Goal: Task Accomplishment & Management: Use online tool/utility

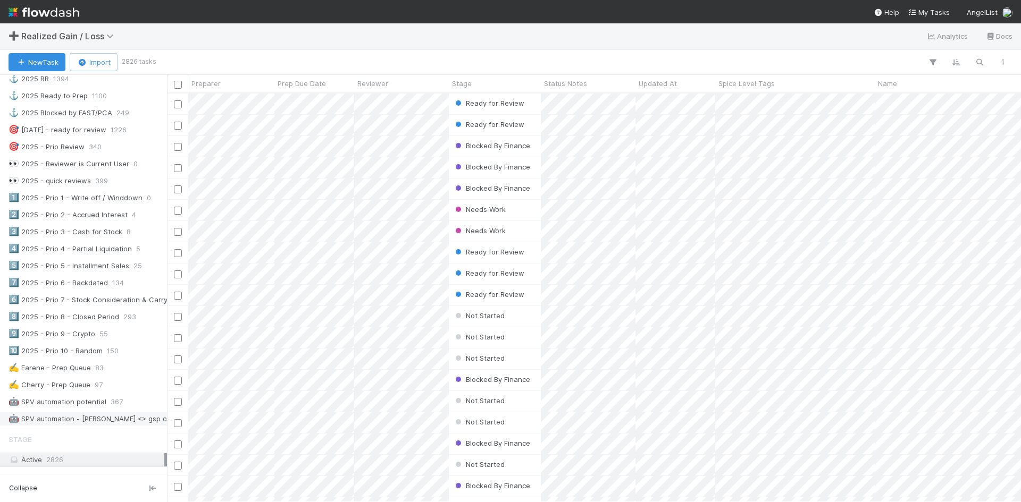
scroll to position [425, 0]
drag, startPoint x: 82, startPoint y: 380, endPoint x: 90, endPoint y: 394, distance: 16.2
click at [82, 381] on div "✍️ Cherry - Prep Queue" at bounding box center [50, 380] width 82 height 13
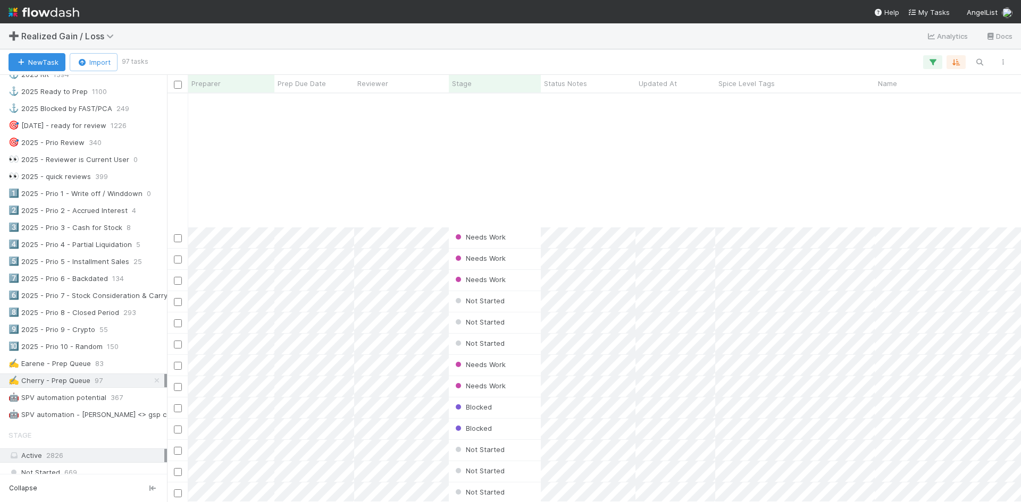
scroll to position [1663, 0]
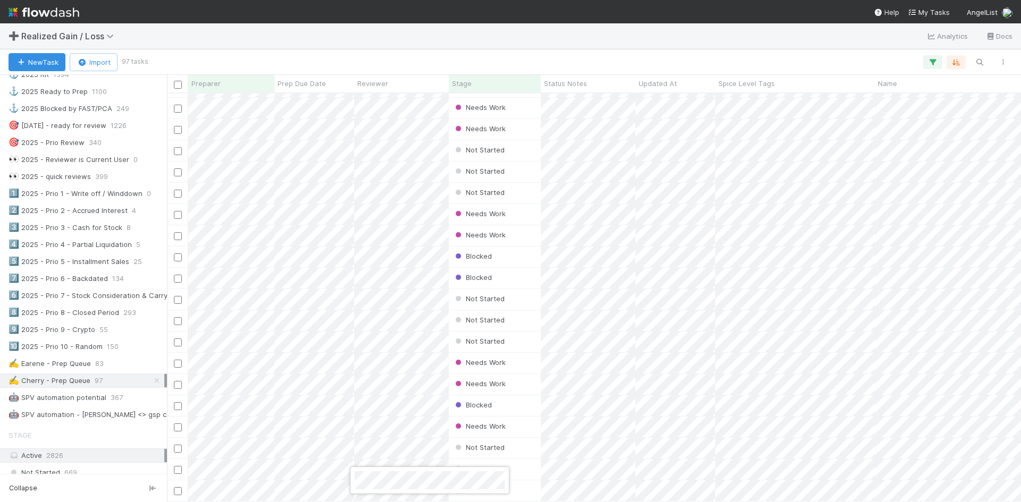
click at [300, 481] on div at bounding box center [510, 251] width 1021 height 502
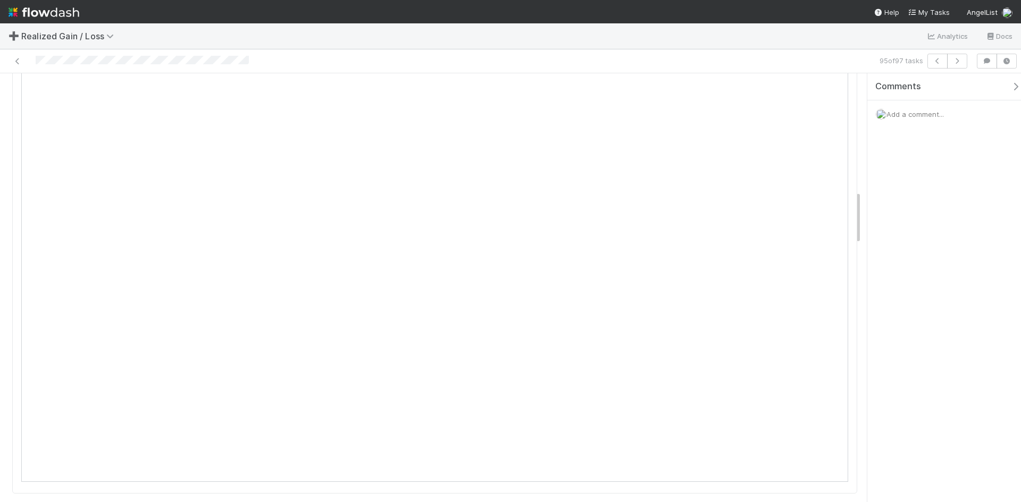
scroll to position [961, 0]
click at [921, 117] on span "Add a comment..." at bounding box center [914, 114] width 57 height 9
click at [911, 315] on button "Add Comment" at bounding box center [915, 314] width 62 height 18
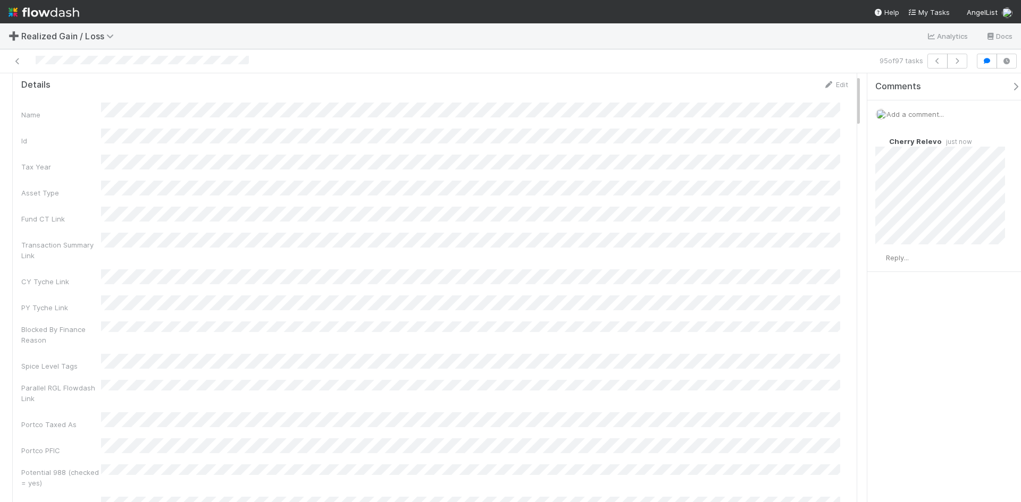
scroll to position [0, 0]
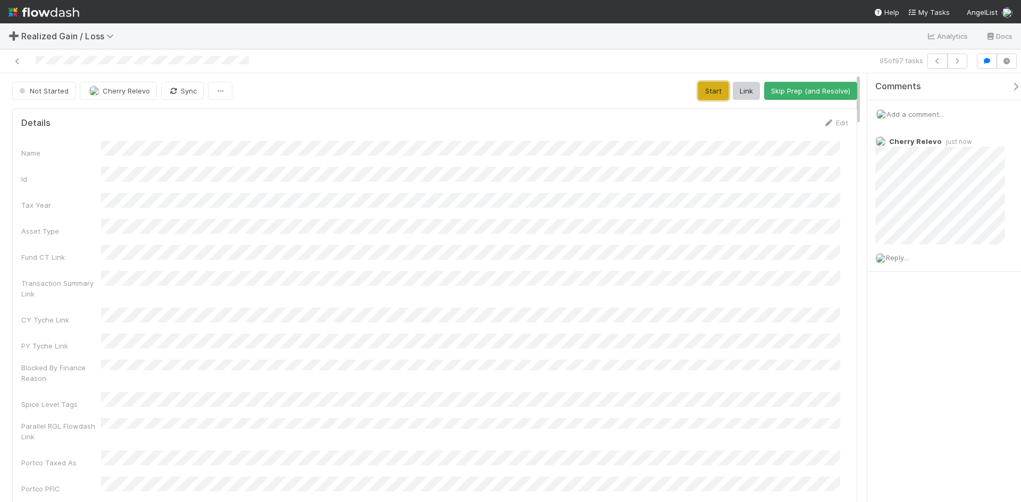
click at [703, 89] on button "Start" at bounding box center [713, 91] width 30 height 18
click at [815, 89] on button "Request Review (and Resolve)" at bounding box center [799, 91] width 115 height 18
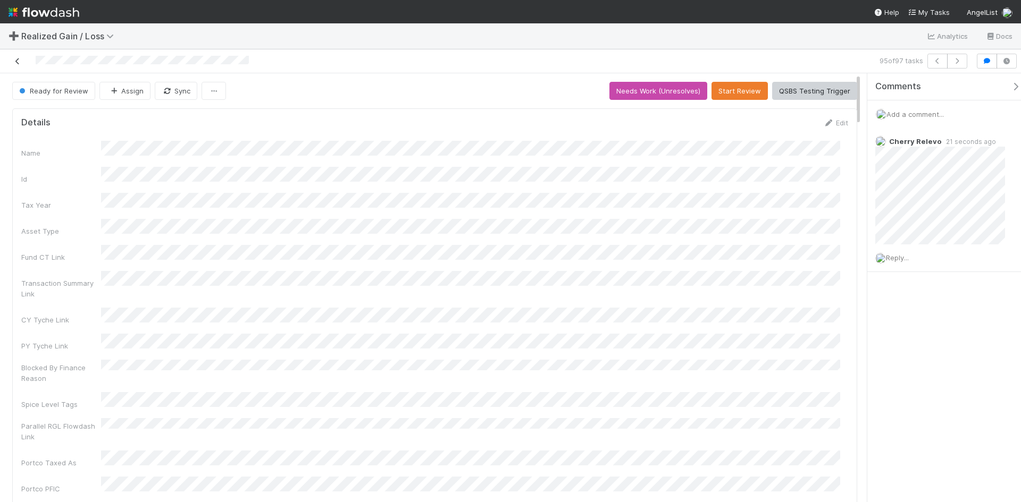
click at [15, 61] on icon at bounding box center [17, 61] width 11 height 7
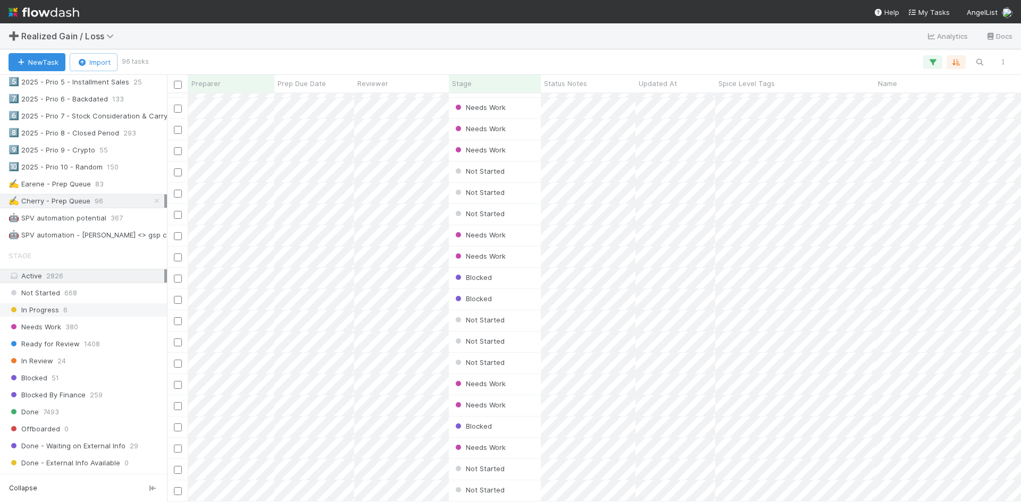
scroll to position [585, 0]
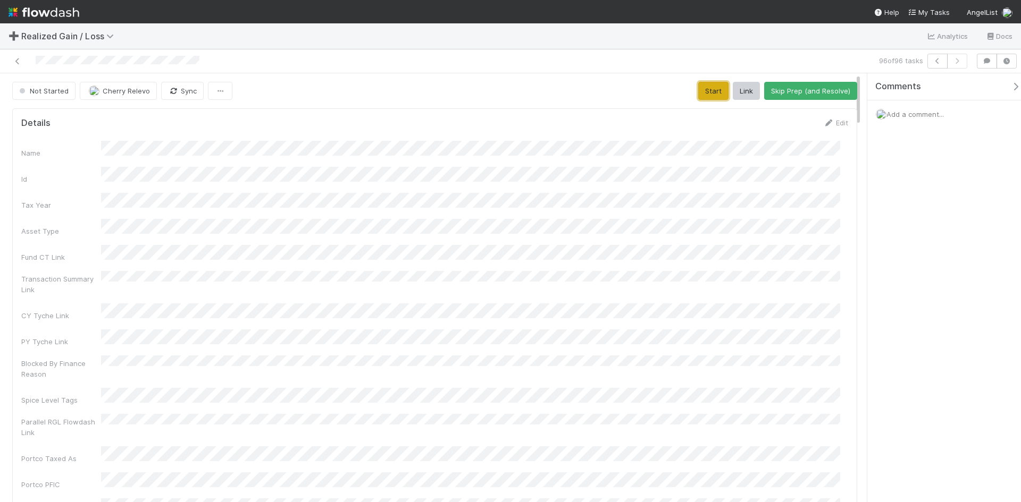
click at [703, 95] on button "Start" at bounding box center [713, 91] width 30 height 18
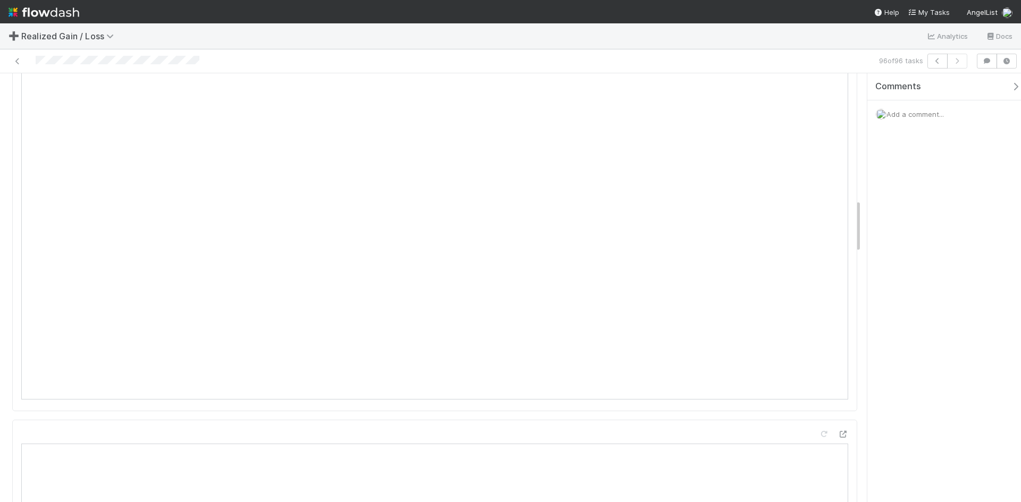
scroll to position [957, 0]
drag, startPoint x: 927, startPoint y: 106, endPoint x: 925, endPoint y: 112, distance: 5.6
click at [927, 106] on div "Add a comment..." at bounding box center [948, 114] width 162 height 28
click at [929, 107] on div "Add a comment..." at bounding box center [948, 114] width 162 height 28
click at [935, 113] on span "Add a comment..." at bounding box center [914, 114] width 57 height 9
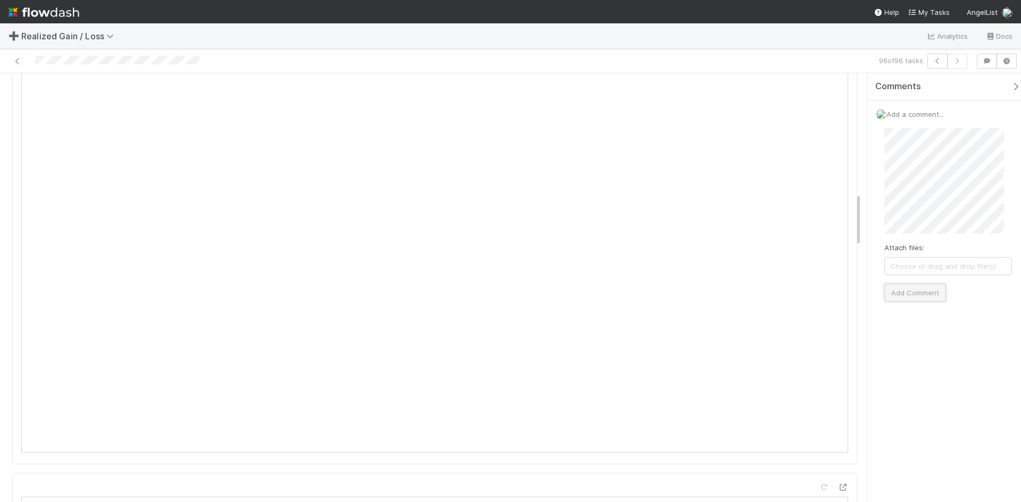
click at [928, 290] on button "Add Comment" at bounding box center [915, 293] width 62 height 18
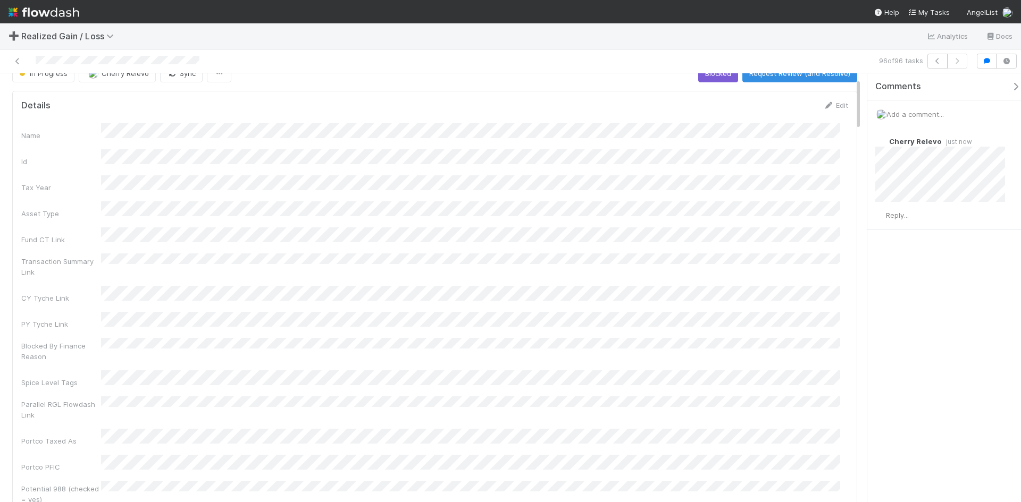
scroll to position [0, 0]
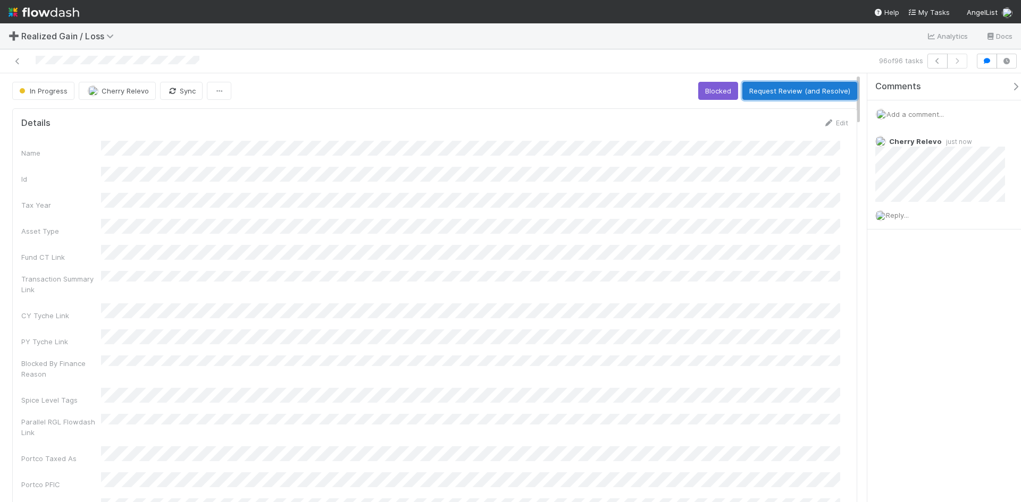
click at [779, 91] on button "Request Review (and Resolve)" at bounding box center [799, 91] width 115 height 18
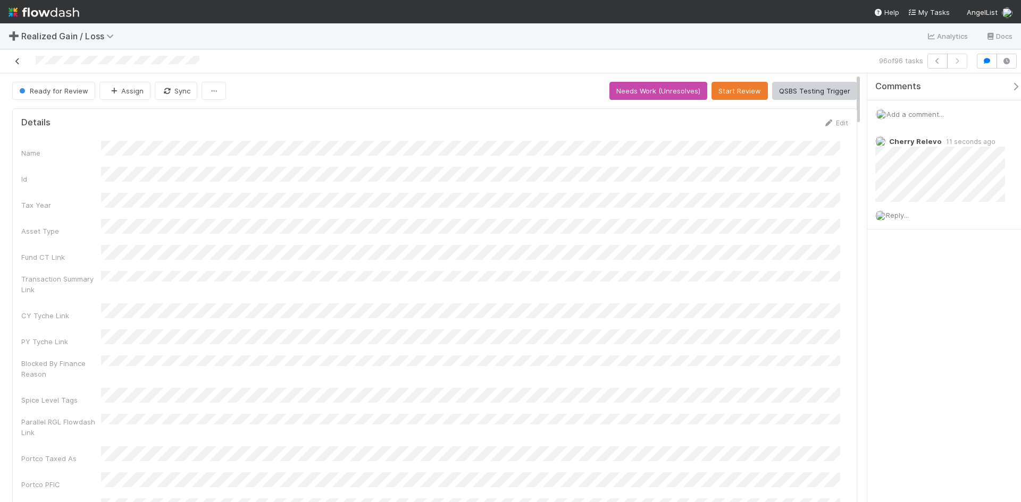
click at [16, 64] on icon at bounding box center [17, 61] width 11 height 7
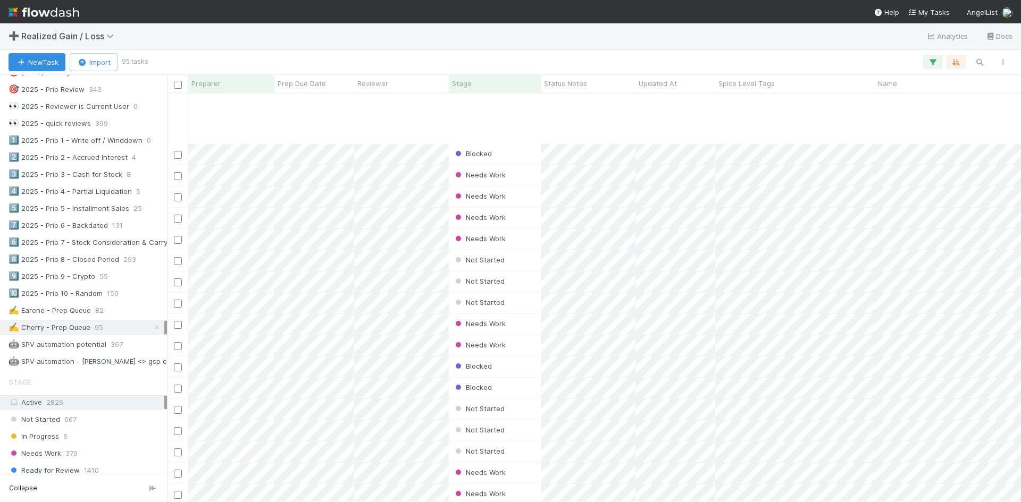
scroll to position [1620, 0]
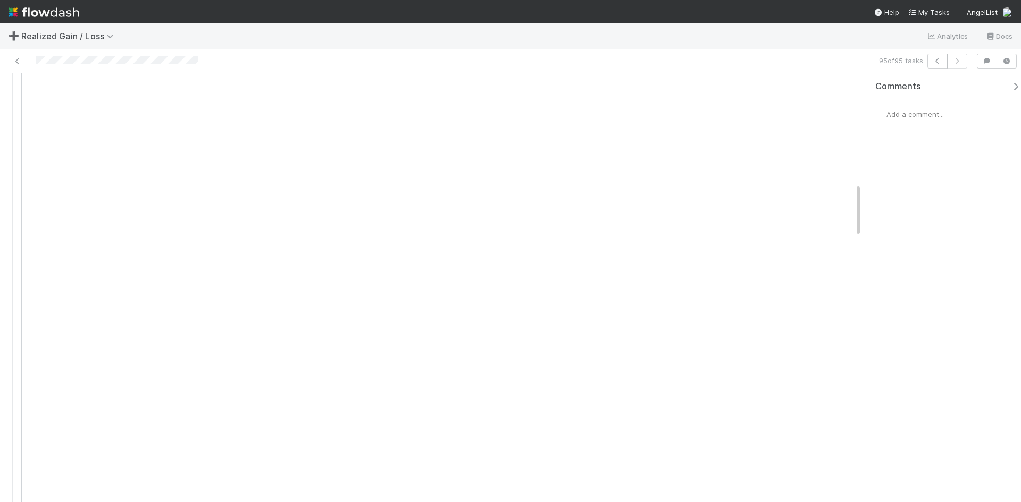
scroll to position [957, 0]
click at [911, 111] on span "Add a comment..." at bounding box center [914, 114] width 57 height 9
click at [918, 293] on button "Add Comment" at bounding box center [915, 293] width 62 height 18
drag, startPoint x: 942, startPoint y: 368, endPoint x: 891, endPoint y: 347, distance: 55.6
click at [943, 367] on div "Comments Add a comment... Cherry Relevo just now Reply..." at bounding box center [944, 287] width 154 height 429
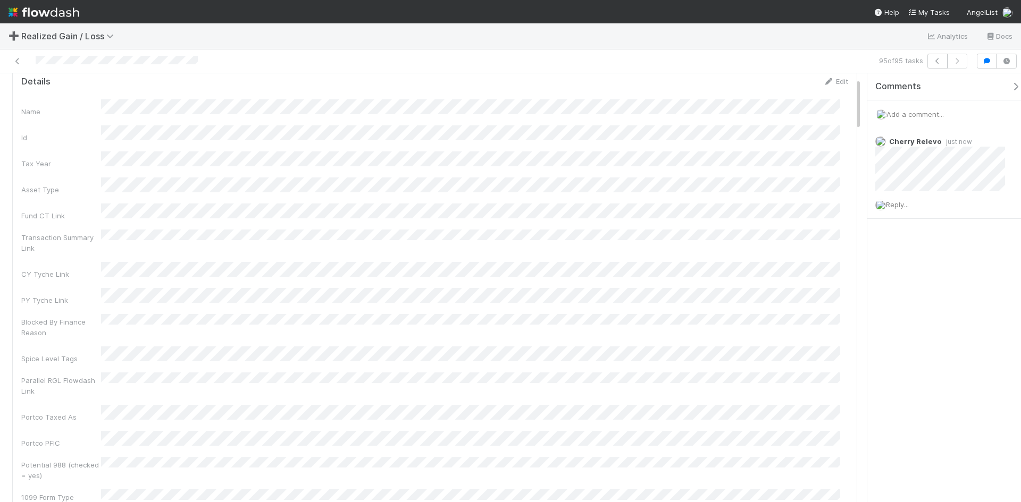
scroll to position [0, 0]
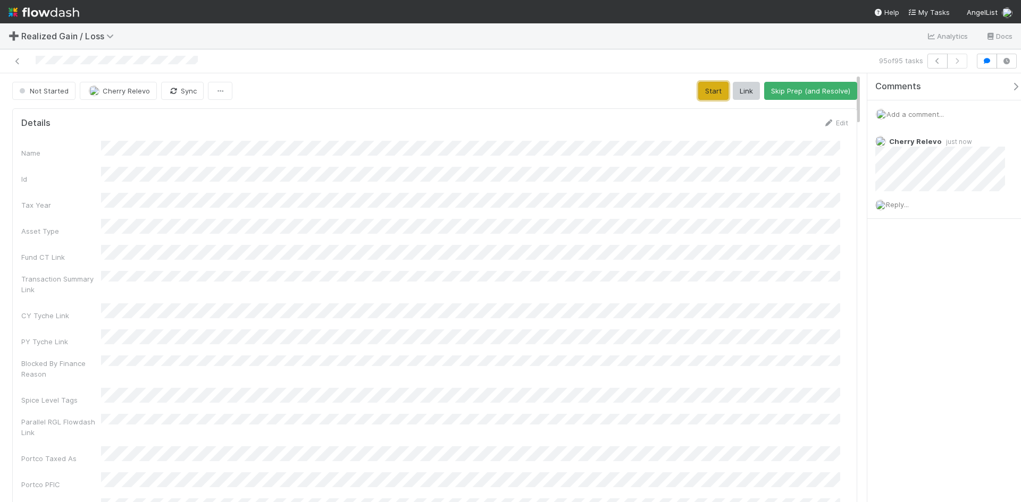
click at [709, 99] on button "Start" at bounding box center [713, 91] width 30 height 18
click at [809, 82] on button "Request Review (and Resolve)" at bounding box center [799, 91] width 115 height 18
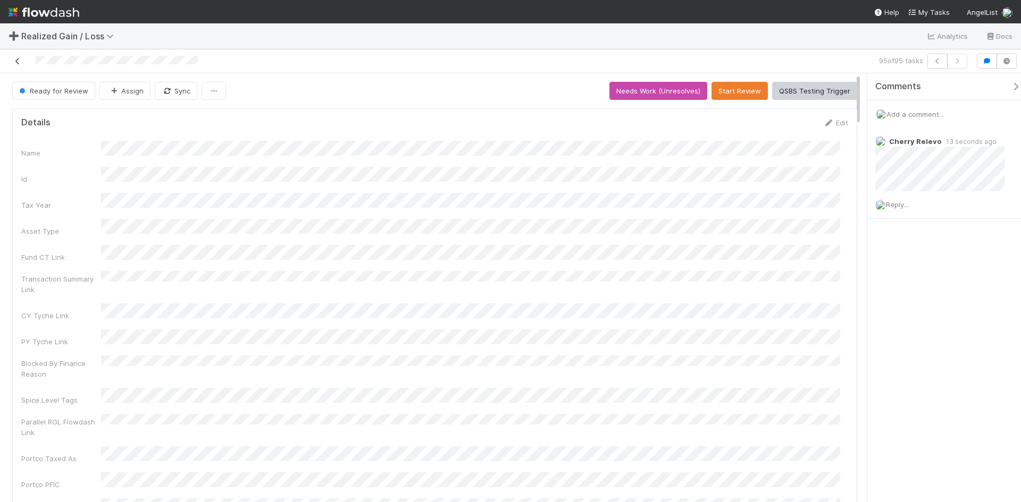
click at [16, 58] on icon at bounding box center [17, 61] width 11 height 7
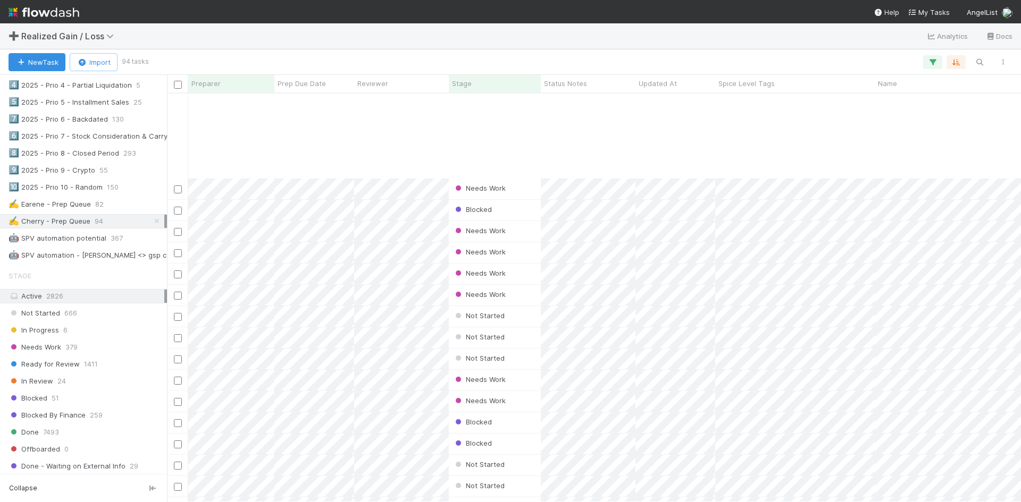
scroll to position [1599, 0]
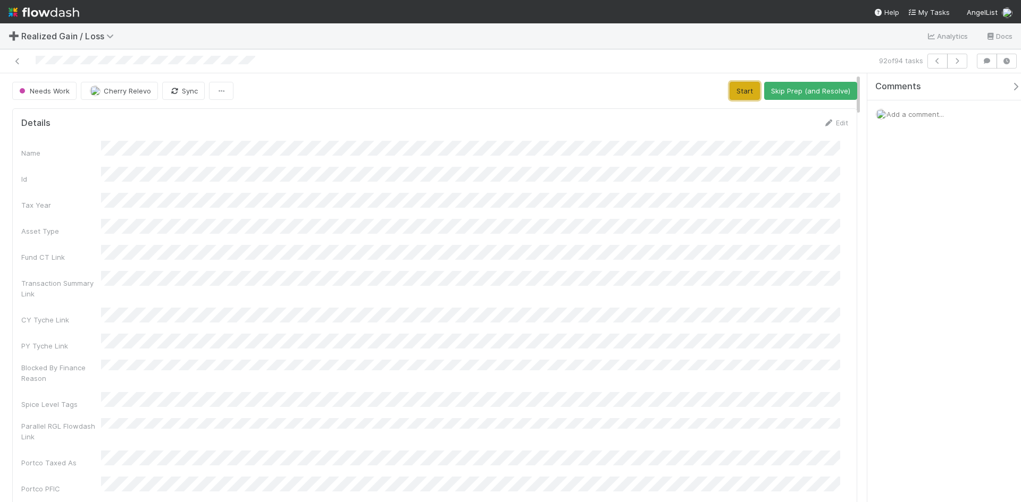
drag, startPoint x: 732, startPoint y: 89, endPoint x: 702, endPoint y: 98, distance: 31.6
click at [730, 92] on button "Start" at bounding box center [745, 91] width 30 height 18
click at [799, 89] on button "Request Review (and Resolve)" at bounding box center [799, 91] width 115 height 18
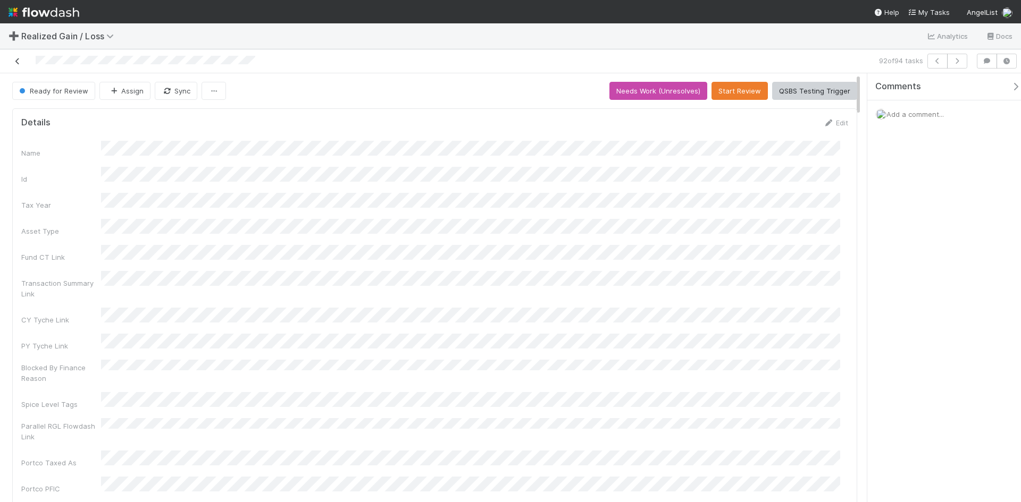
click at [15, 57] on link at bounding box center [17, 61] width 11 height 11
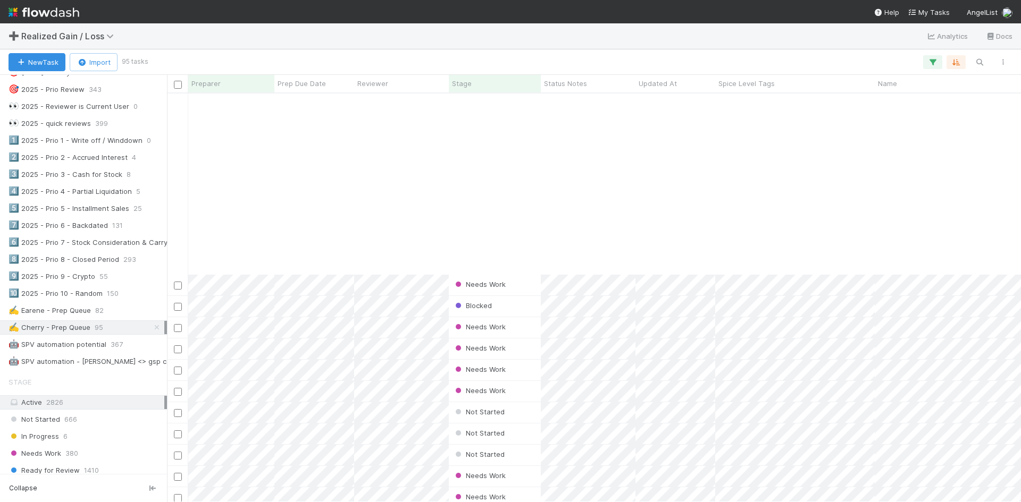
scroll to position [1620, 0]
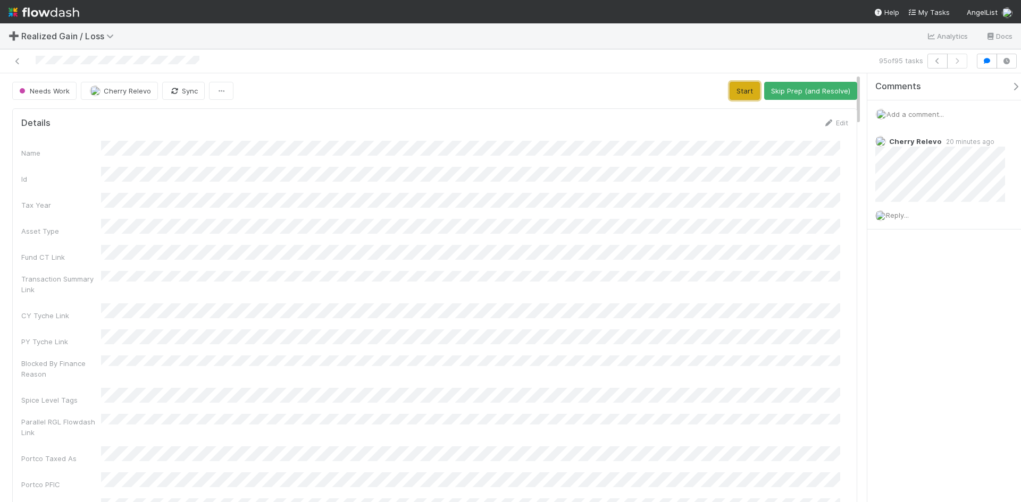
click at [741, 87] on button "Start" at bounding box center [745, 91] width 30 height 18
click at [802, 90] on button "Request Review (and Resolve)" at bounding box center [799, 91] width 115 height 18
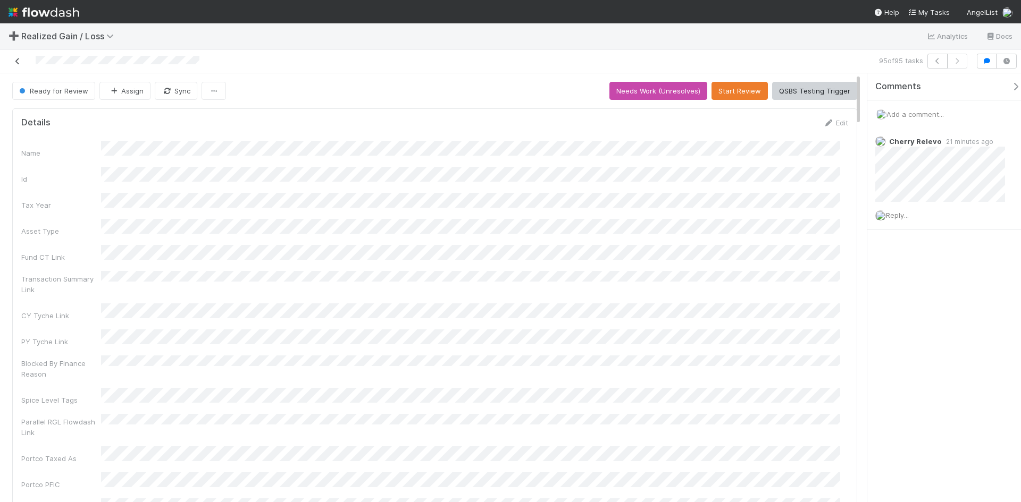
click at [18, 58] on icon at bounding box center [17, 61] width 11 height 7
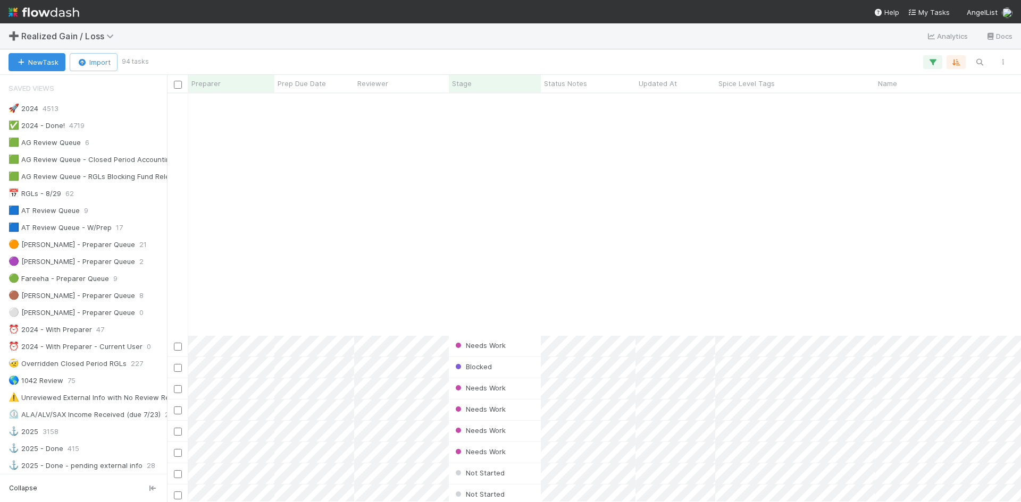
scroll to position [1599, 0]
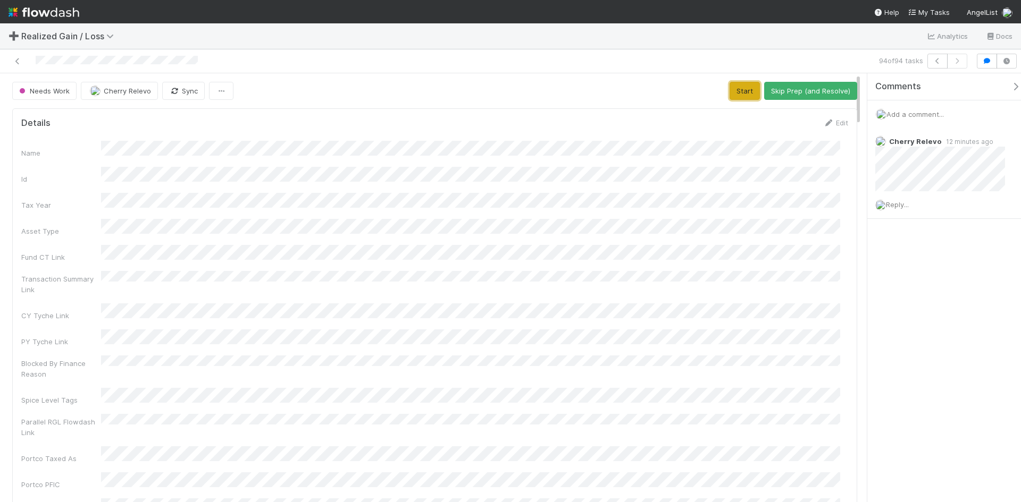
click at [741, 91] on button "Start" at bounding box center [745, 91] width 30 height 18
click at [758, 88] on button "Request Review (and Resolve)" at bounding box center [799, 91] width 115 height 18
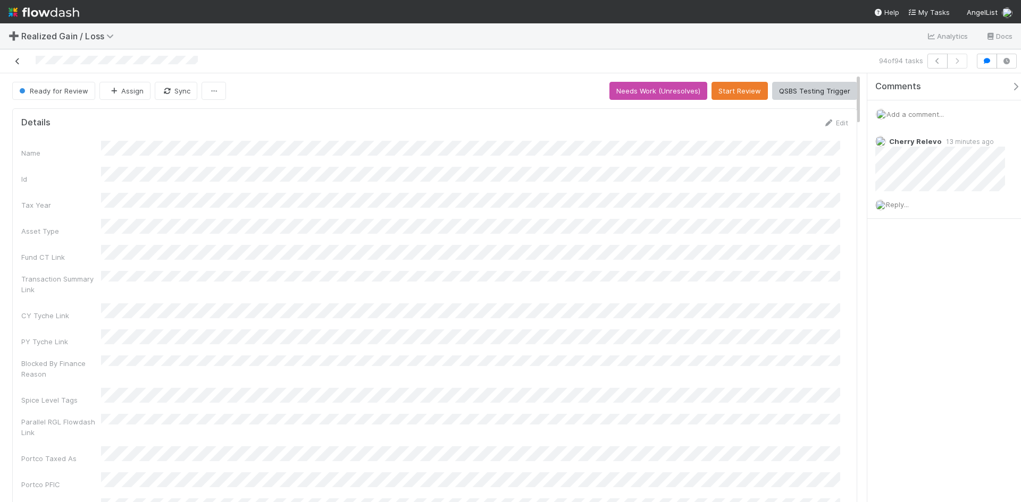
click at [16, 62] on icon at bounding box center [17, 61] width 11 height 7
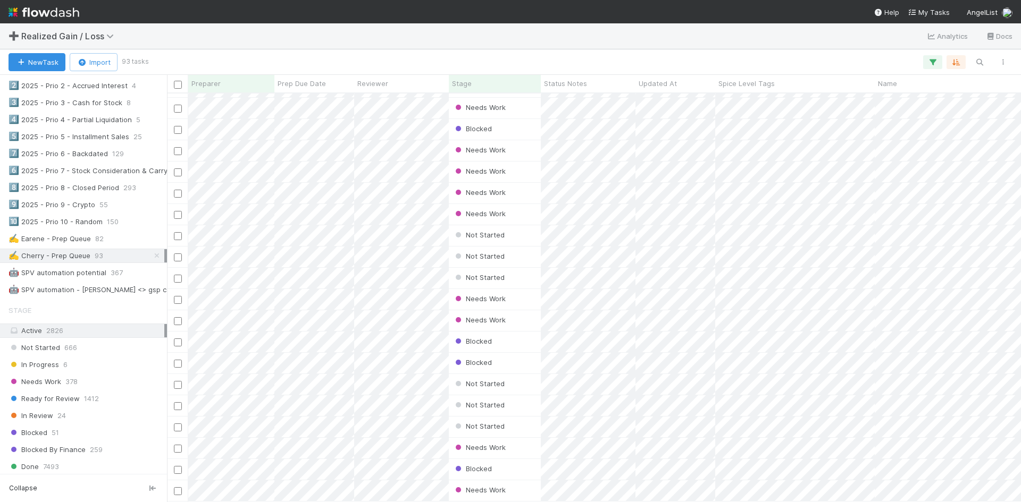
scroll to position [532, 0]
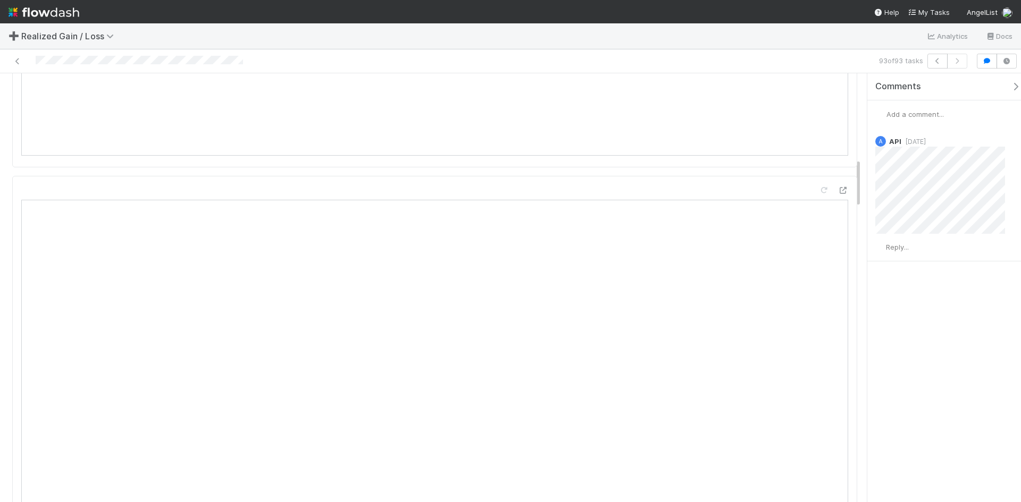
scroll to position [744, 0]
click at [916, 115] on span "Add a comment..." at bounding box center [914, 114] width 57 height 9
click at [916, 293] on button "Add Comment" at bounding box center [915, 293] width 62 height 18
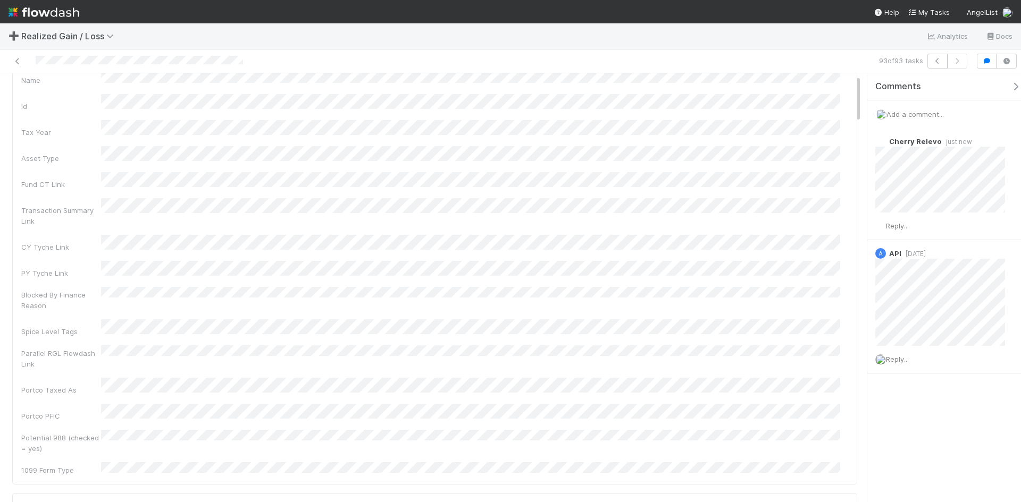
scroll to position [0, 0]
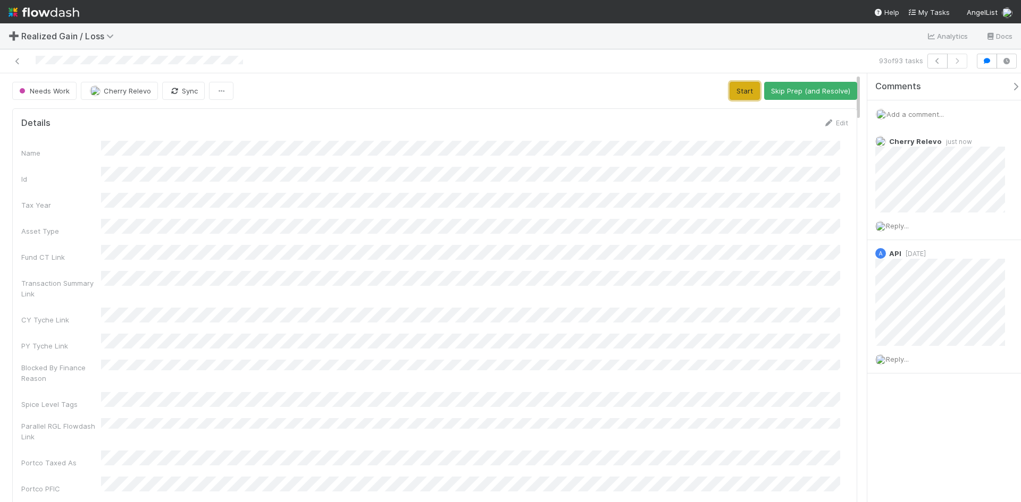
click at [737, 88] on button "Start" at bounding box center [745, 91] width 30 height 18
click at [785, 92] on button "Request Review (and Resolve)" at bounding box center [799, 91] width 115 height 18
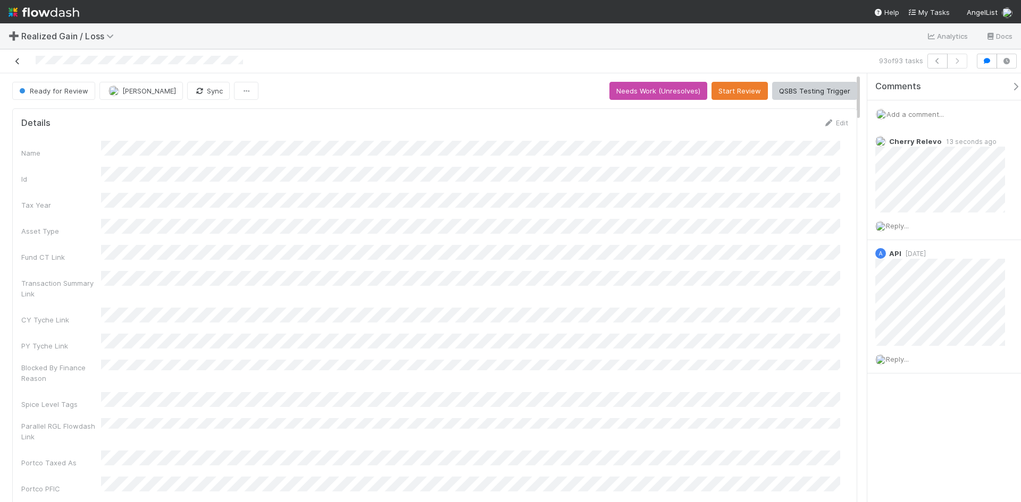
click at [15, 58] on icon at bounding box center [17, 61] width 11 height 7
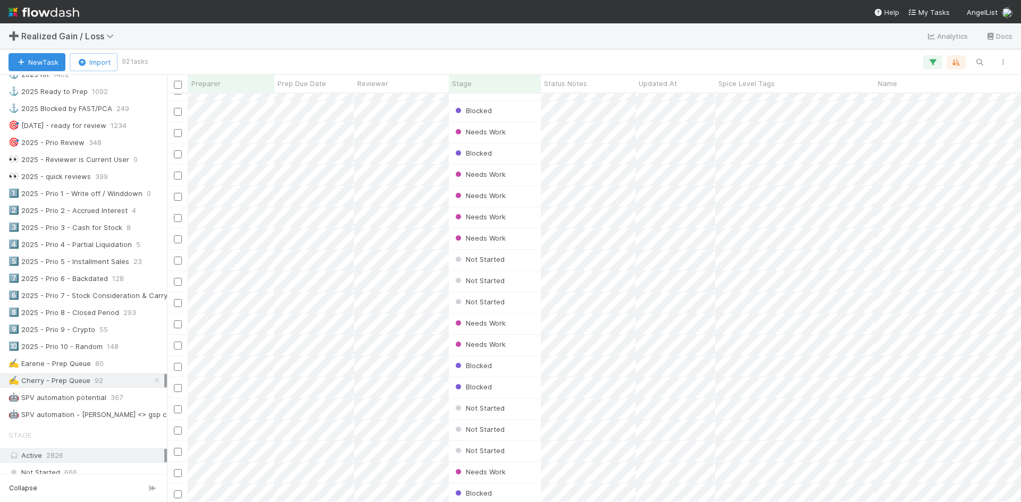
scroll to position [1556, 0]
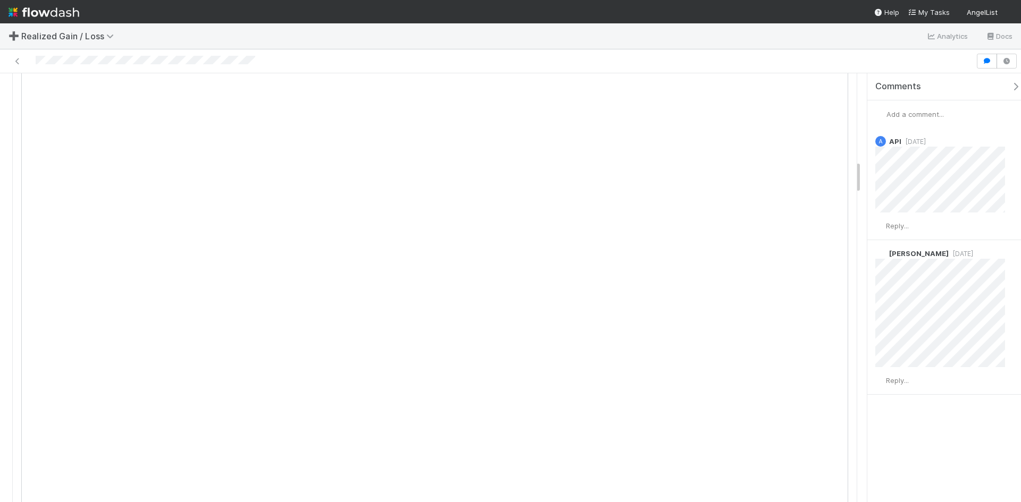
scroll to position [1117, 0]
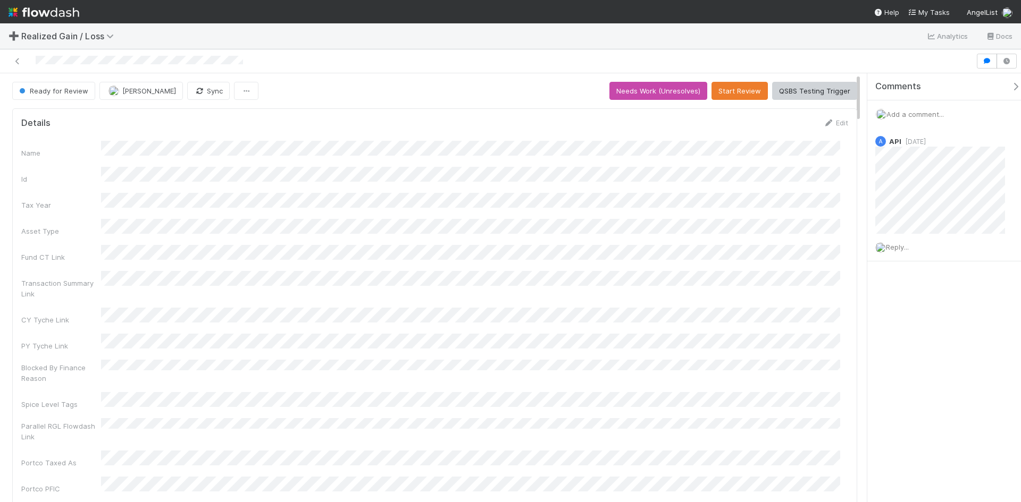
click at [271, 38] on div "➕ Realized Gain / Loss Analytics Docs" at bounding box center [510, 36] width 1021 height 26
